Goal: Task Accomplishment & Management: Use online tool/utility

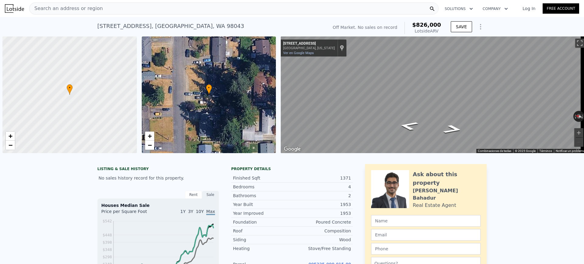
scroll to position [0, 2]
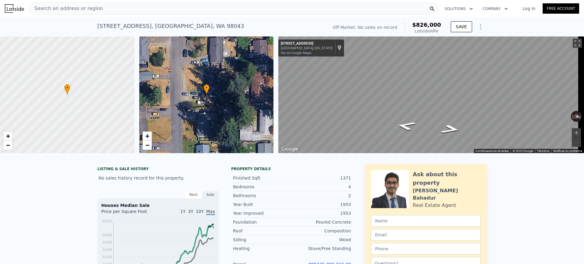
click at [205, 11] on div "Search an address or region" at bounding box center [233, 8] width 409 height 12
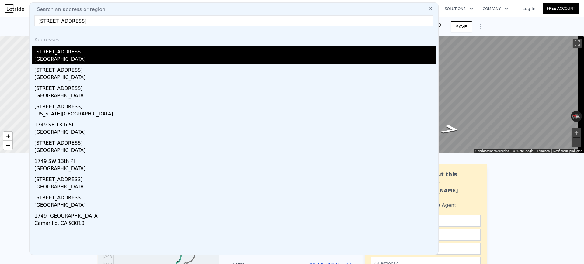
type input "[STREET_ADDRESS]"
click at [149, 51] on div "[STREET_ADDRESS]" at bounding box center [234, 51] width 401 height 10
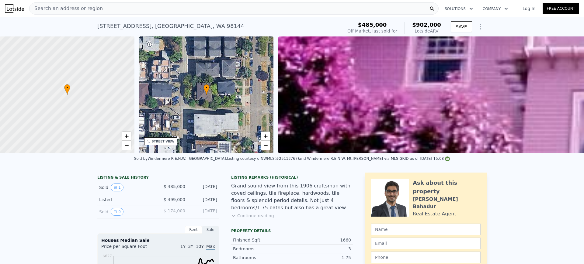
click at [179, 13] on div "Search an address or region" at bounding box center [233, 8] width 409 height 12
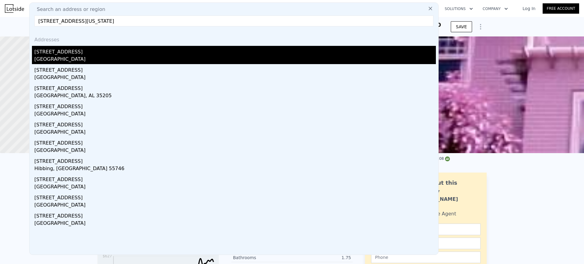
type input "[STREET_ADDRESS][US_STATE]"
click at [112, 52] on div "[STREET_ADDRESS]" at bounding box center [234, 51] width 401 height 10
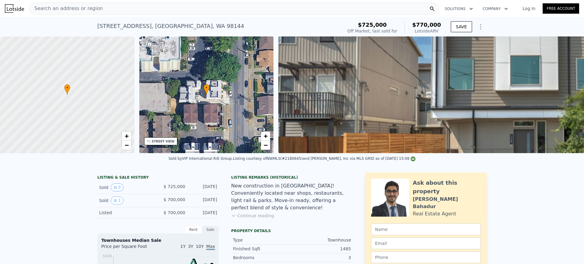
click at [368, 114] on img at bounding box center [567, 94] width 579 height 117
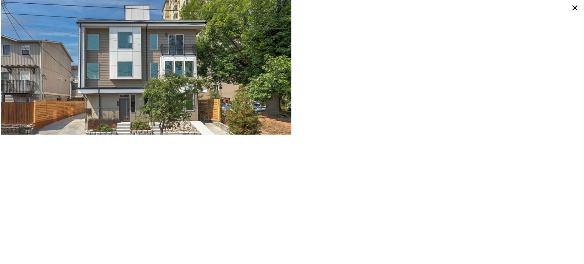
click at [573, 7] on icon at bounding box center [574, 7] width 11 height 11
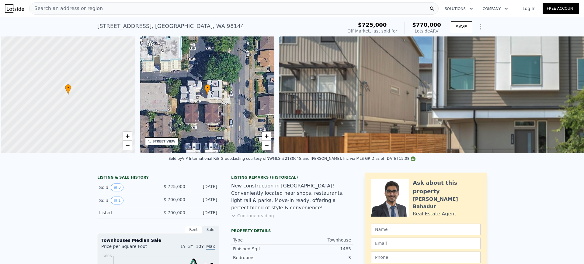
scroll to position [0, 2]
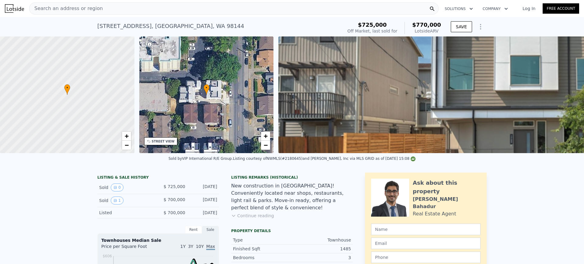
click at [448, 116] on img at bounding box center [567, 94] width 579 height 117
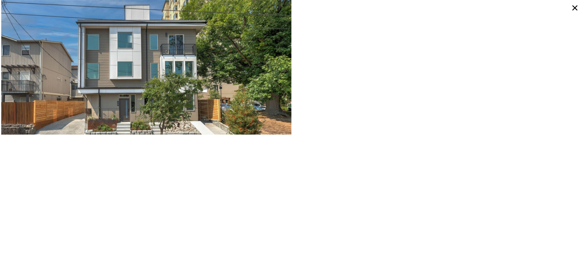
click at [575, 7] on icon at bounding box center [574, 7] width 11 height 11
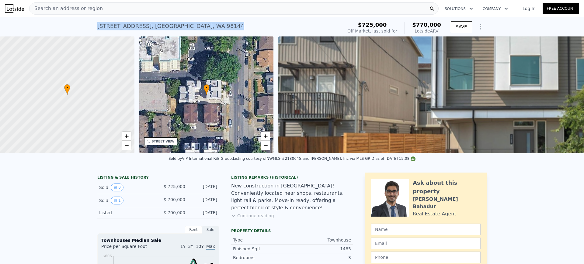
drag, startPoint x: 201, startPoint y: 27, endPoint x: 91, endPoint y: 22, distance: 110.1
click at [91, 22] on div "[STREET_ADDRESS] Sold [DATE] for $725k (~ARV $770k ) $725,000 Off Market, last …" at bounding box center [292, 26] width 584 height 19
copy div "[STREET_ADDRESS]"
click at [101, 8] on div "Search an address or region" at bounding box center [233, 8] width 409 height 12
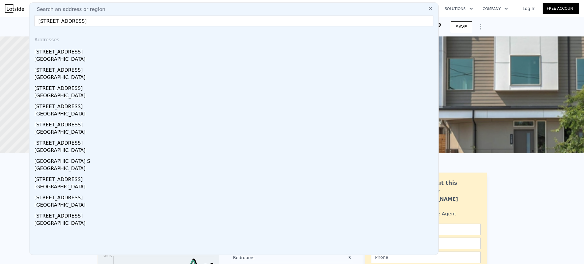
click at [49, 22] on input "[STREET_ADDRESS]" at bounding box center [233, 21] width 399 height 11
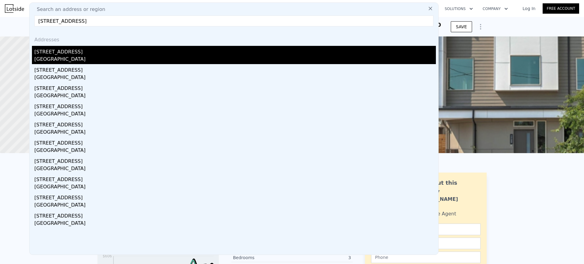
type input "[STREET_ADDRESS]"
click at [55, 61] on div "[GEOGRAPHIC_DATA]" at bounding box center [234, 60] width 401 height 9
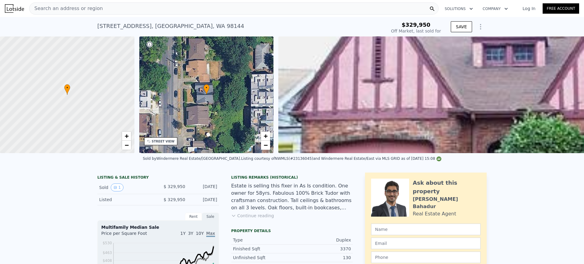
click at [477, 28] on icon "Show Options" at bounding box center [480, 26] width 7 height 7
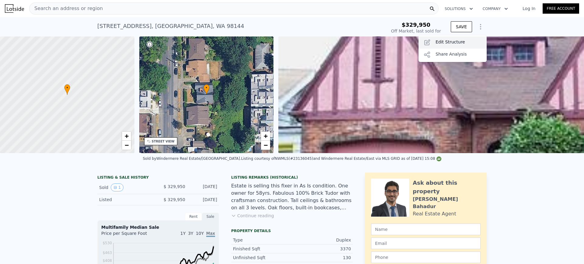
click at [451, 45] on div "Edit Structure" at bounding box center [452, 42] width 68 height 12
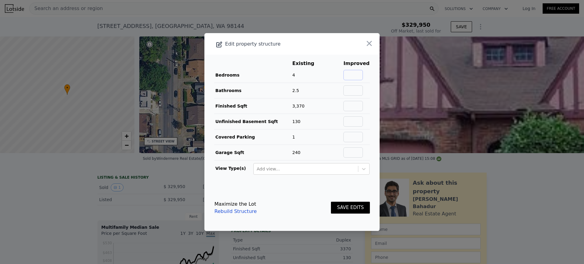
click at [352, 73] on input "text" at bounding box center [352, 75] width 19 height 10
type input "4"
click at [343, 93] on input "text" at bounding box center [352, 90] width 19 height 10
type input "2.5"
click at [345, 102] on input "text" at bounding box center [352, 106] width 19 height 10
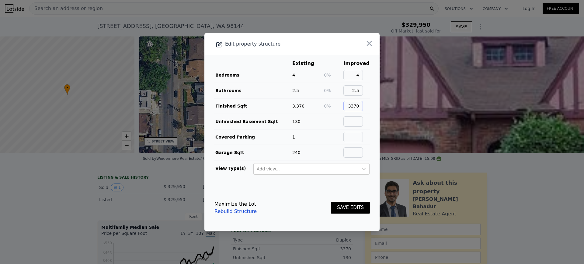
type input "3370"
click at [349, 119] on input "text" at bounding box center [352, 121] width 19 height 10
type input "130"
click at [353, 133] on input "text" at bounding box center [352, 137] width 19 height 10
type input "1"
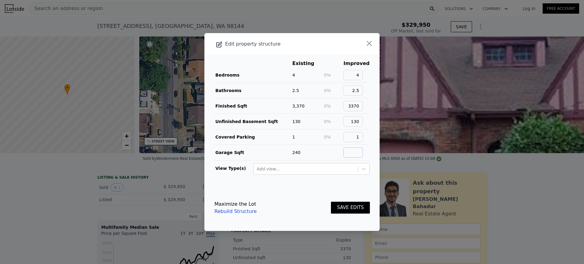
click at [354, 147] on input "text" at bounding box center [352, 152] width 19 height 10
type input "1"
type input "240"
click at [349, 209] on button "SAVE EDITS" at bounding box center [350, 208] width 39 height 12
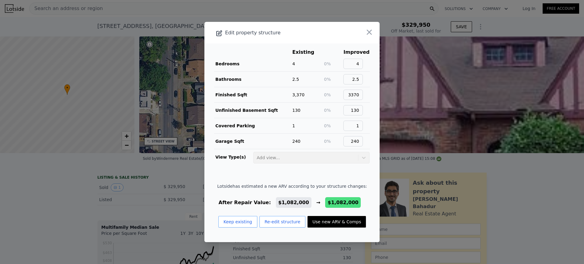
click at [346, 222] on button "Use new ARV & Comps" at bounding box center [336, 222] width 58 height 12
type input "$ 1,082,000"
type input "$ 640,481"
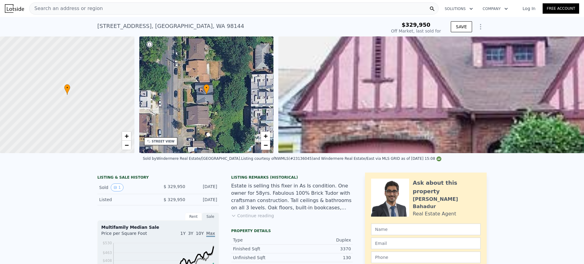
click at [134, 15] on div "Search an address or region Solutions Company Open main menu Log In Free Account" at bounding box center [292, 8] width 574 height 15
click at [131, 8] on div "Search an address or region" at bounding box center [233, 8] width 409 height 12
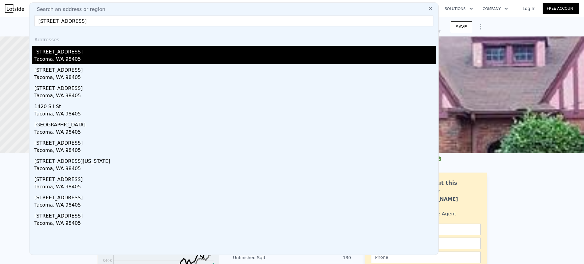
type input "[STREET_ADDRESS]"
click at [103, 48] on div "[STREET_ADDRESS]" at bounding box center [234, 51] width 401 height 10
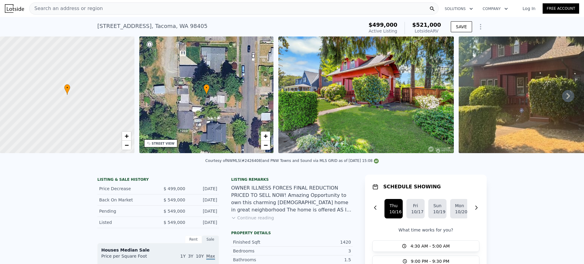
click at [124, 7] on div "Search an address or region" at bounding box center [233, 8] width 409 height 12
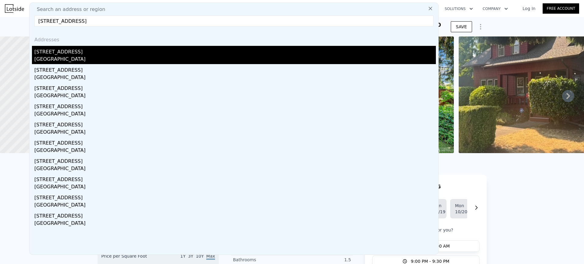
type input "[STREET_ADDRESS]"
click at [79, 52] on div "[STREET_ADDRESS]" at bounding box center [234, 51] width 401 height 10
